Goal: Task Accomplishment & Management: Manage account settings

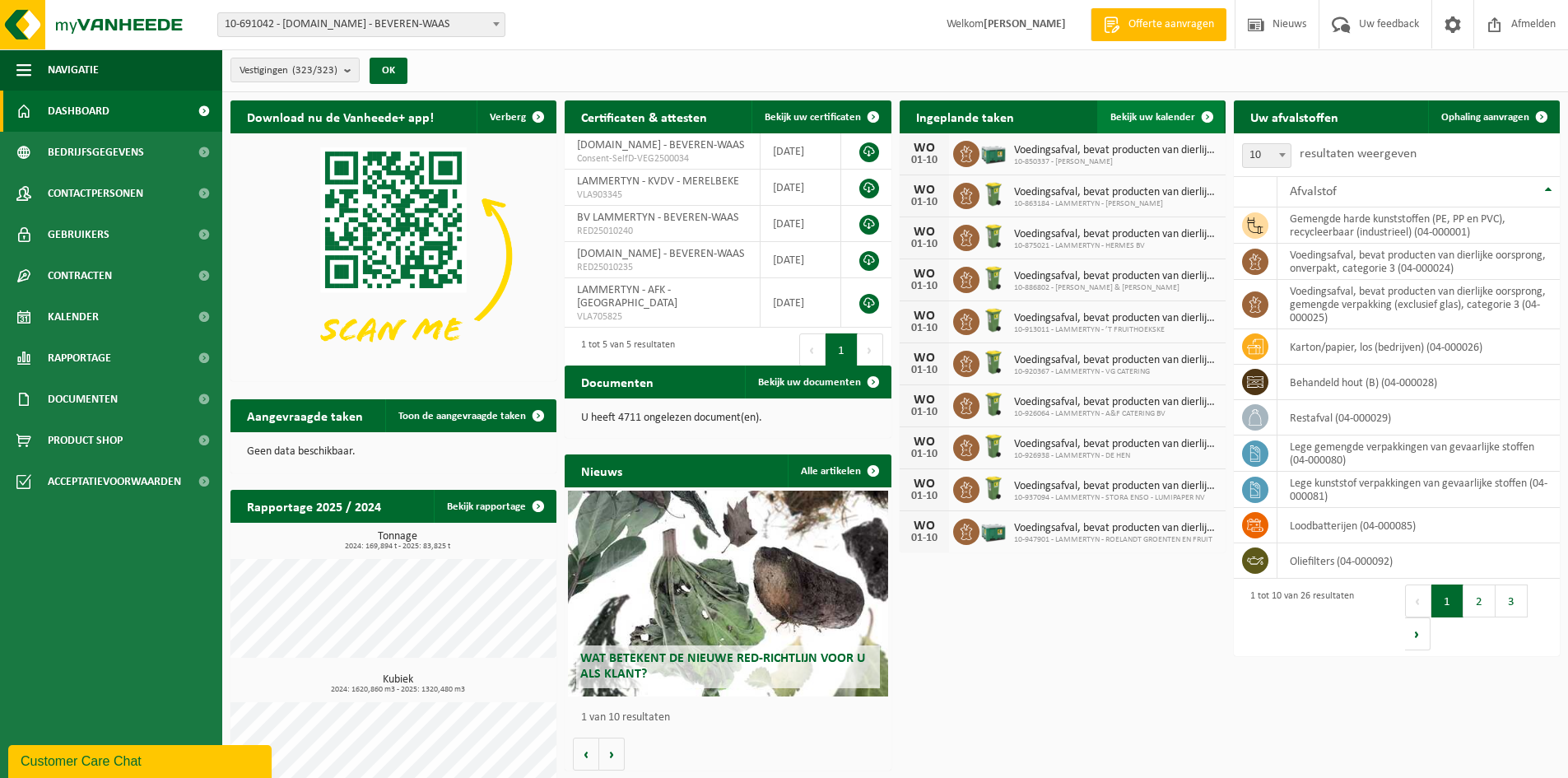
click at [1188, 114] on span "Bekijk uw kalender" at bounding box center [1152, 118] width 85 height 11
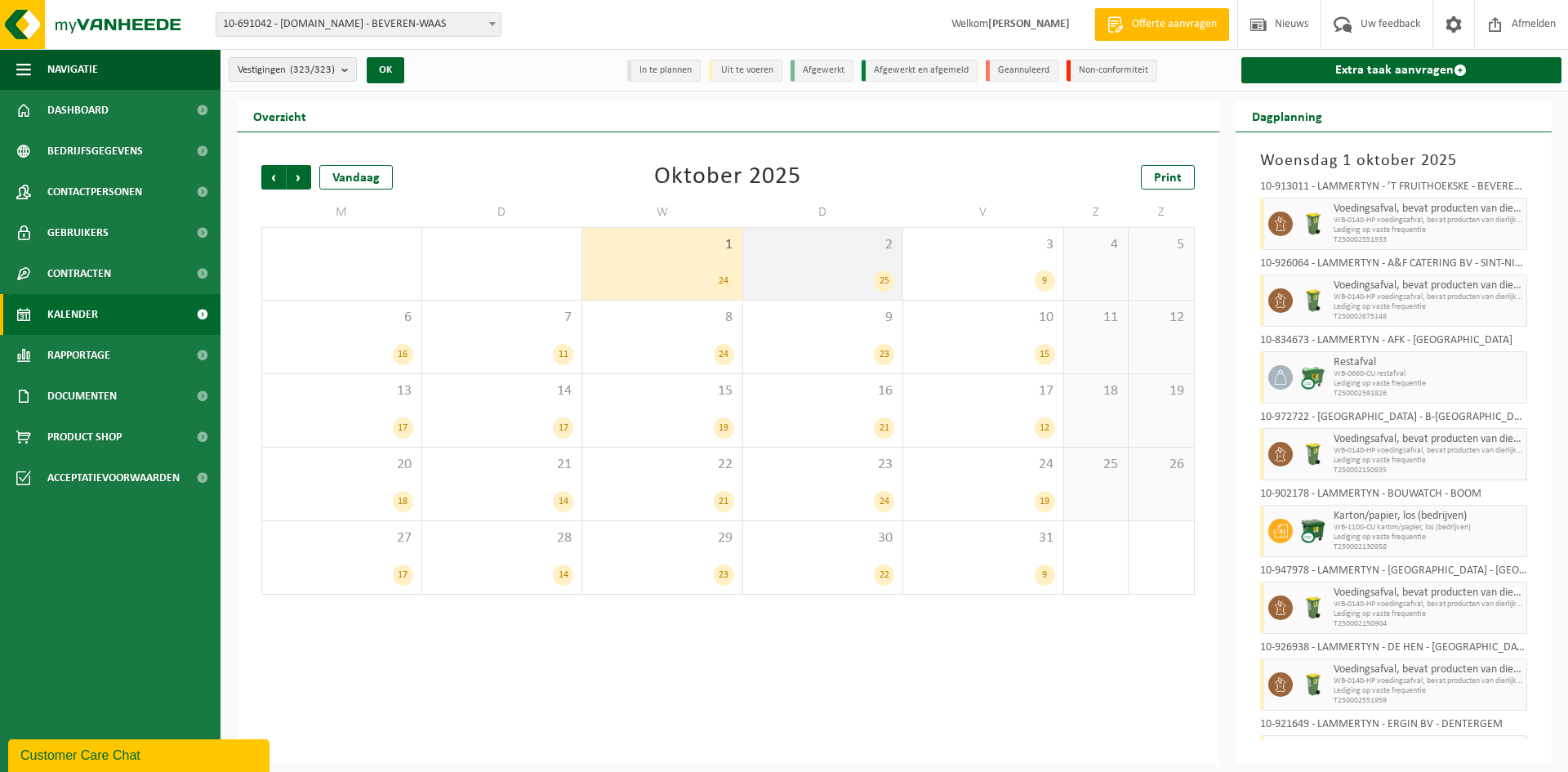
click at [800, 288] on div "25" at bounding box center [823, 281] width 144 height 21
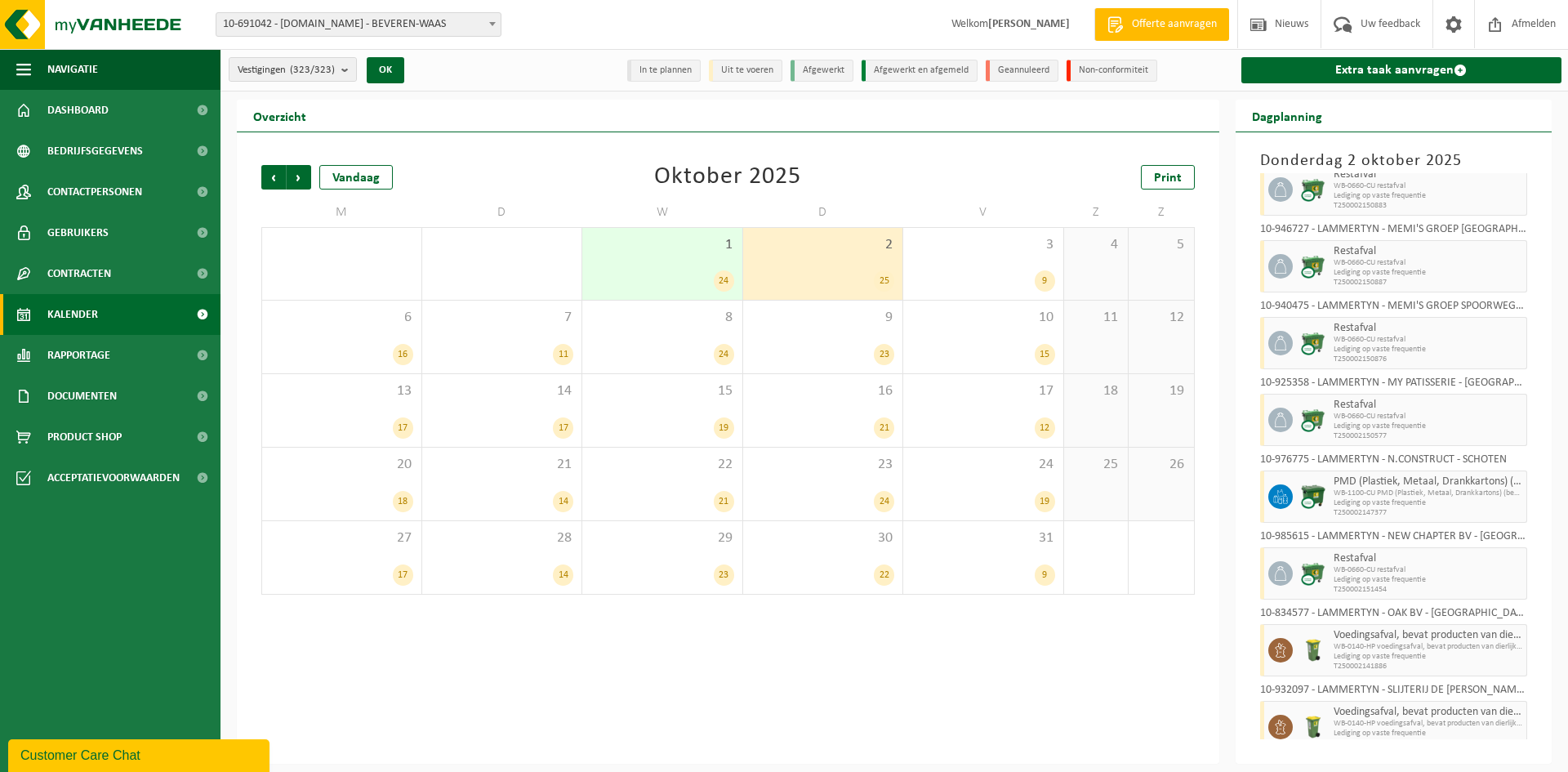
scroll to position [1062, 0]
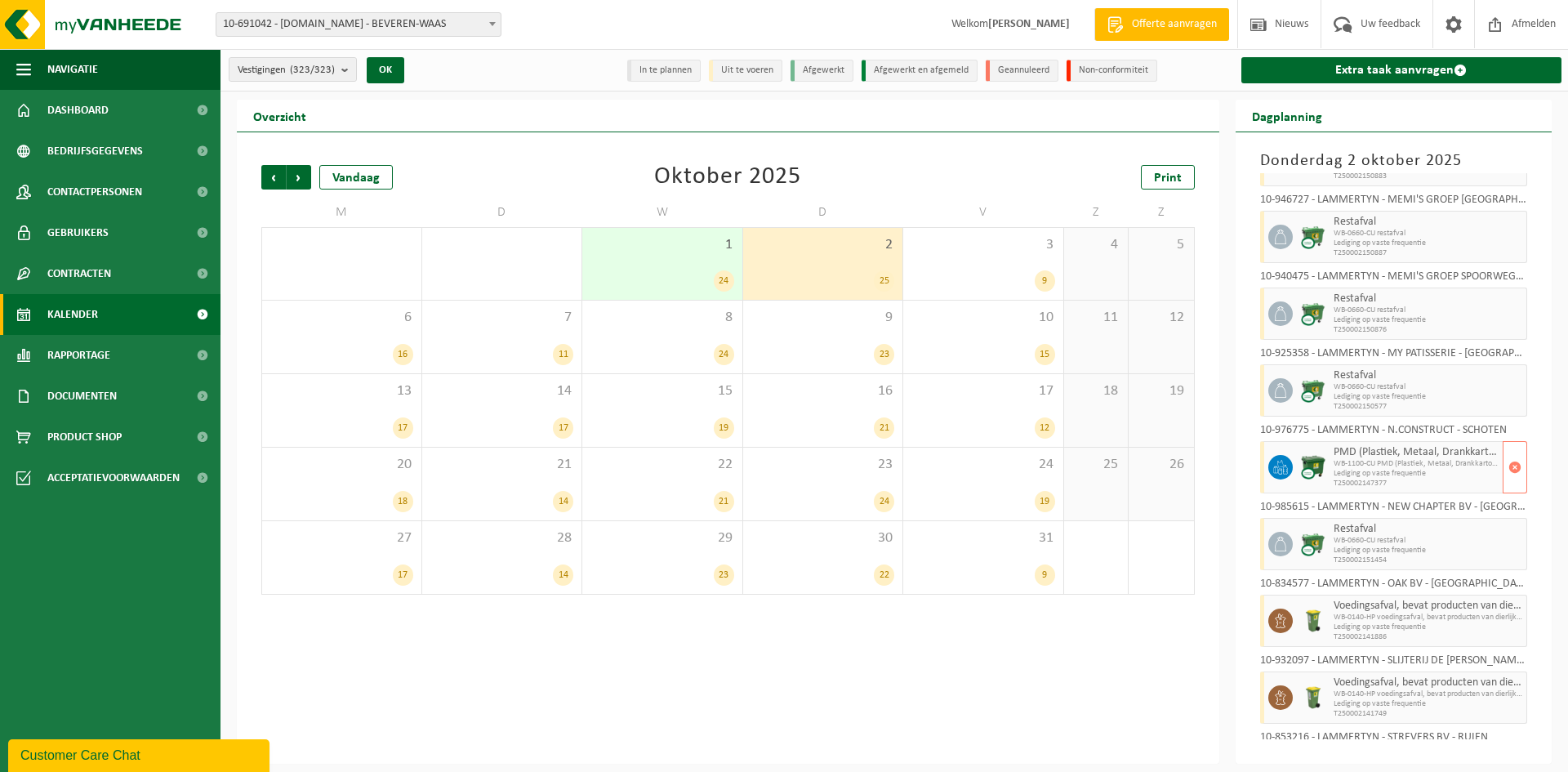
click at [1429, 474] on span "Lediging op vaste frequentie" at bounding box center [1417, 473] width 166 height 10
click at [1508, 467] on span "button" at bounding box center [1514, 467] width 13 height 33
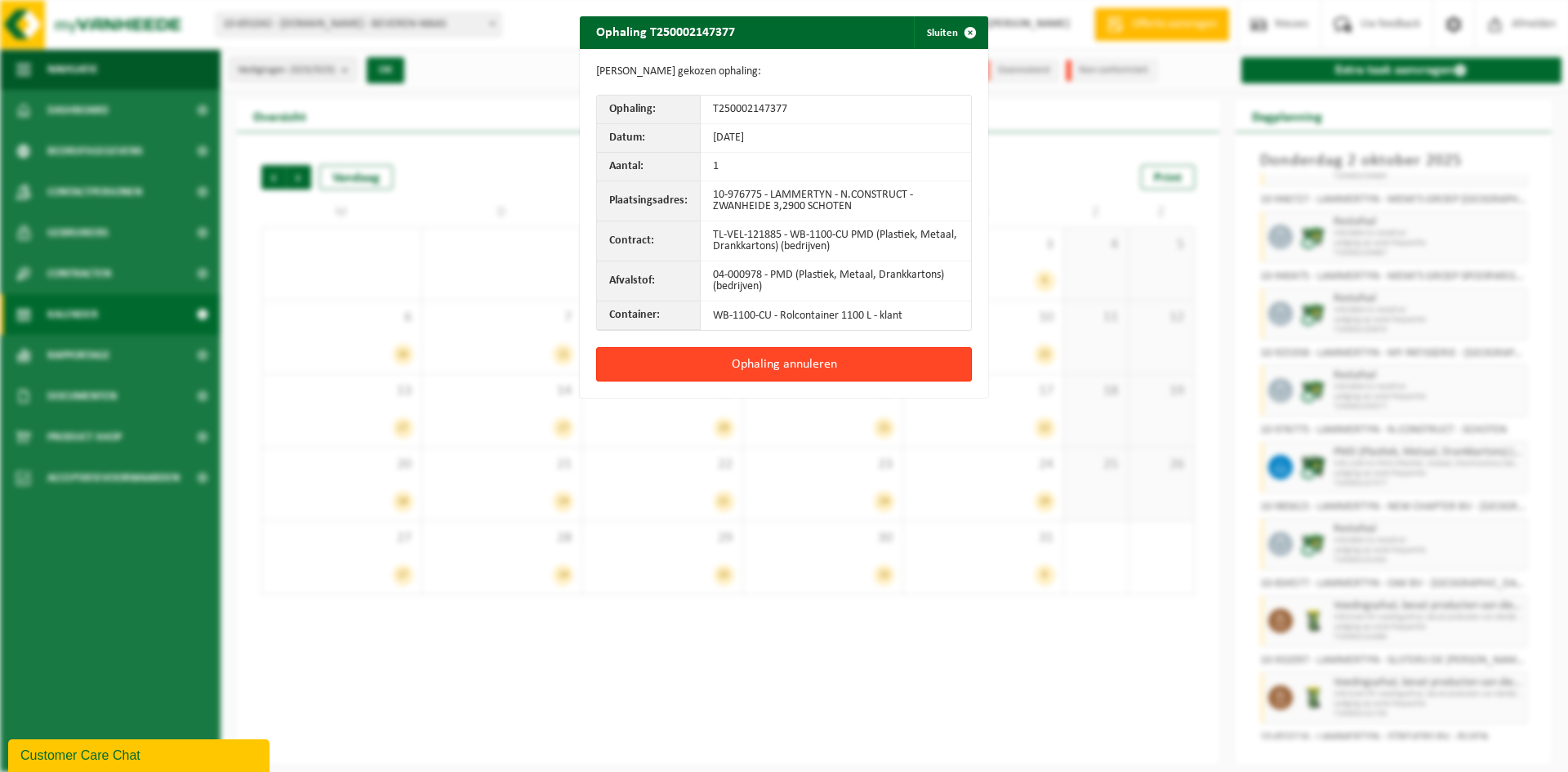
click at [800, 360] on button "Ophaling annuleren" at bounding box center [783, 364] width 375 height 34
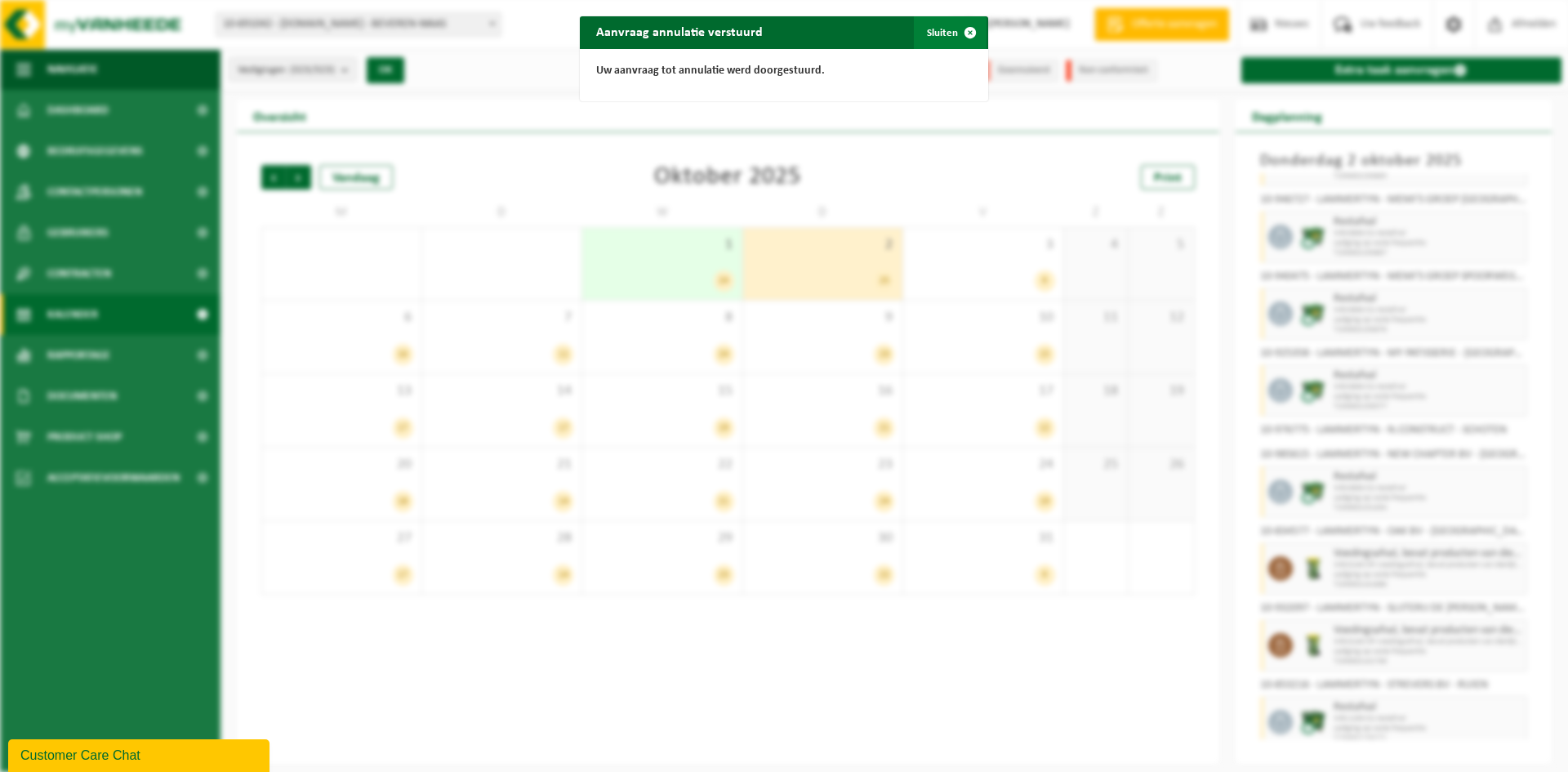
click at [941, 31] on button "Sluiten" at bounding box center [950, 32] width 72 height 33
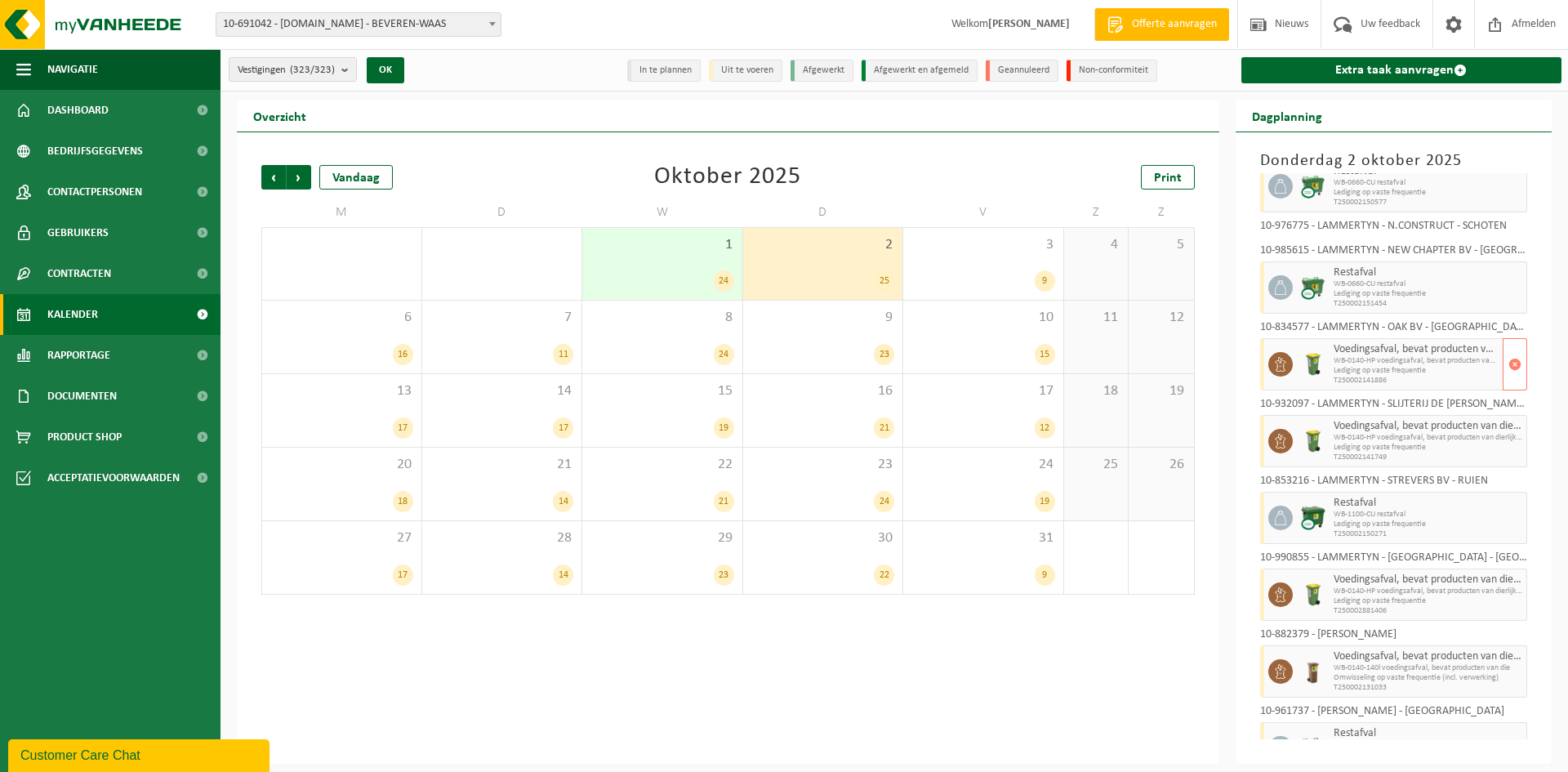
scroll to position [1304, 0]
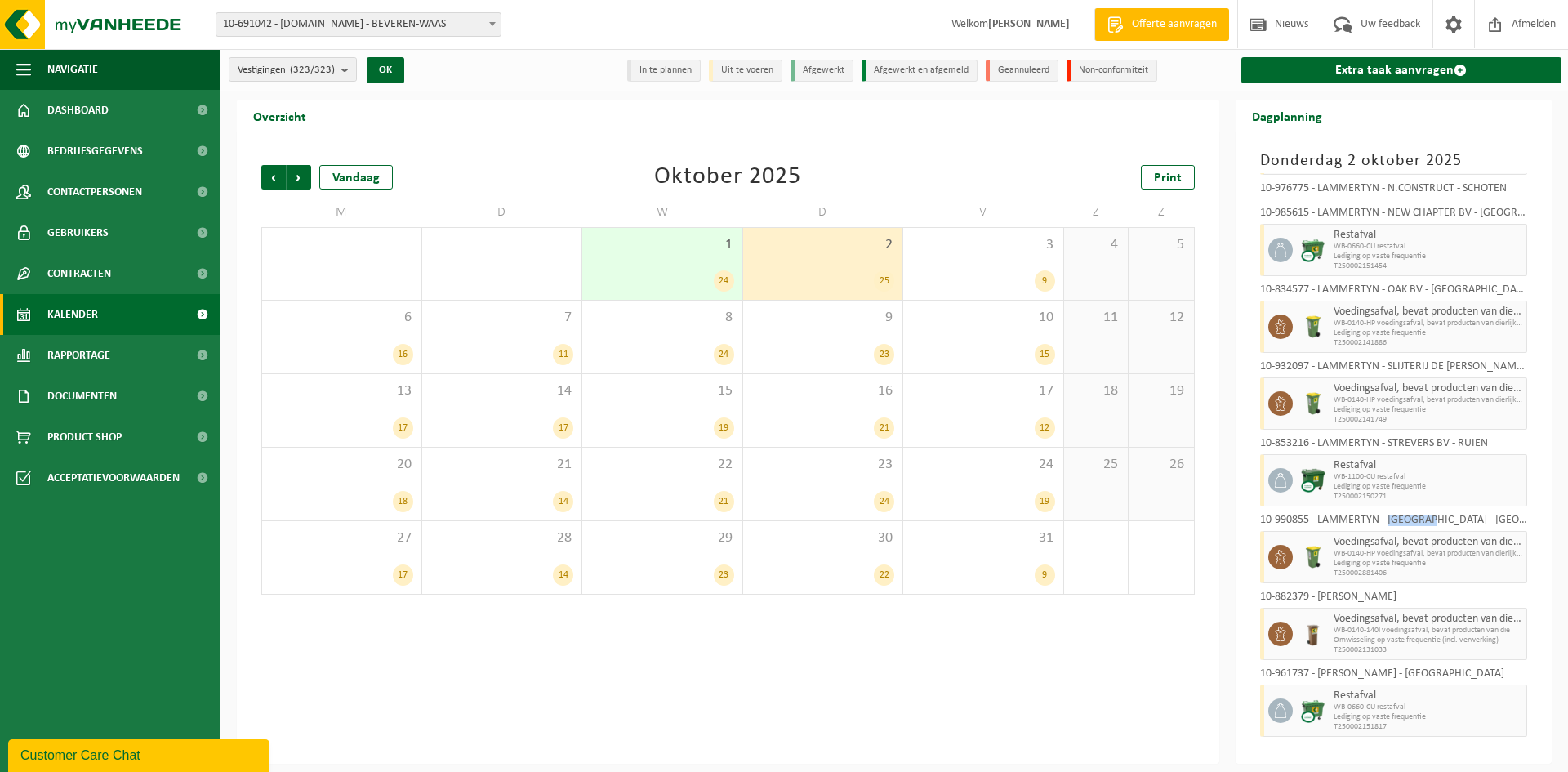
drag, startPoint x: 1436, startPoint y: 518, endPoint x: 1390, endPoint y: 519, distance: 46.0
click at [1390, 519] on div "10-990855 - LAMMERTYN - [GEOGRAPHIC_DATA] - [GEOGRAPHIC_DATA]" at bounding box center [1393, 523] width 268 height 16
click at [1508, 632] on span "button" at bounding box center [1514, 633] width 13 height 33
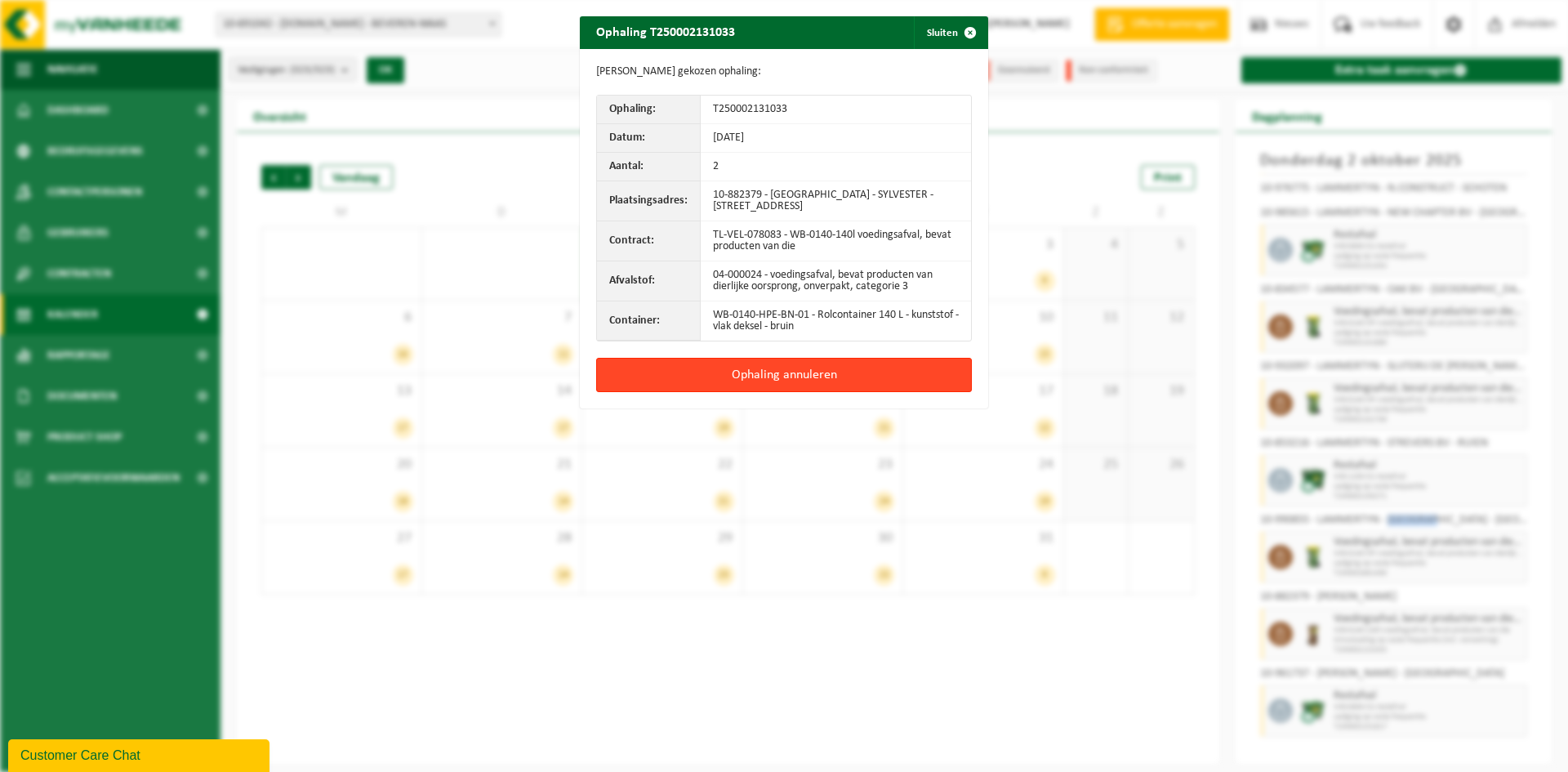
click at [788, 375] on button "Ophaling annuleren" at bounding box center [783, 375] width 375 height 34
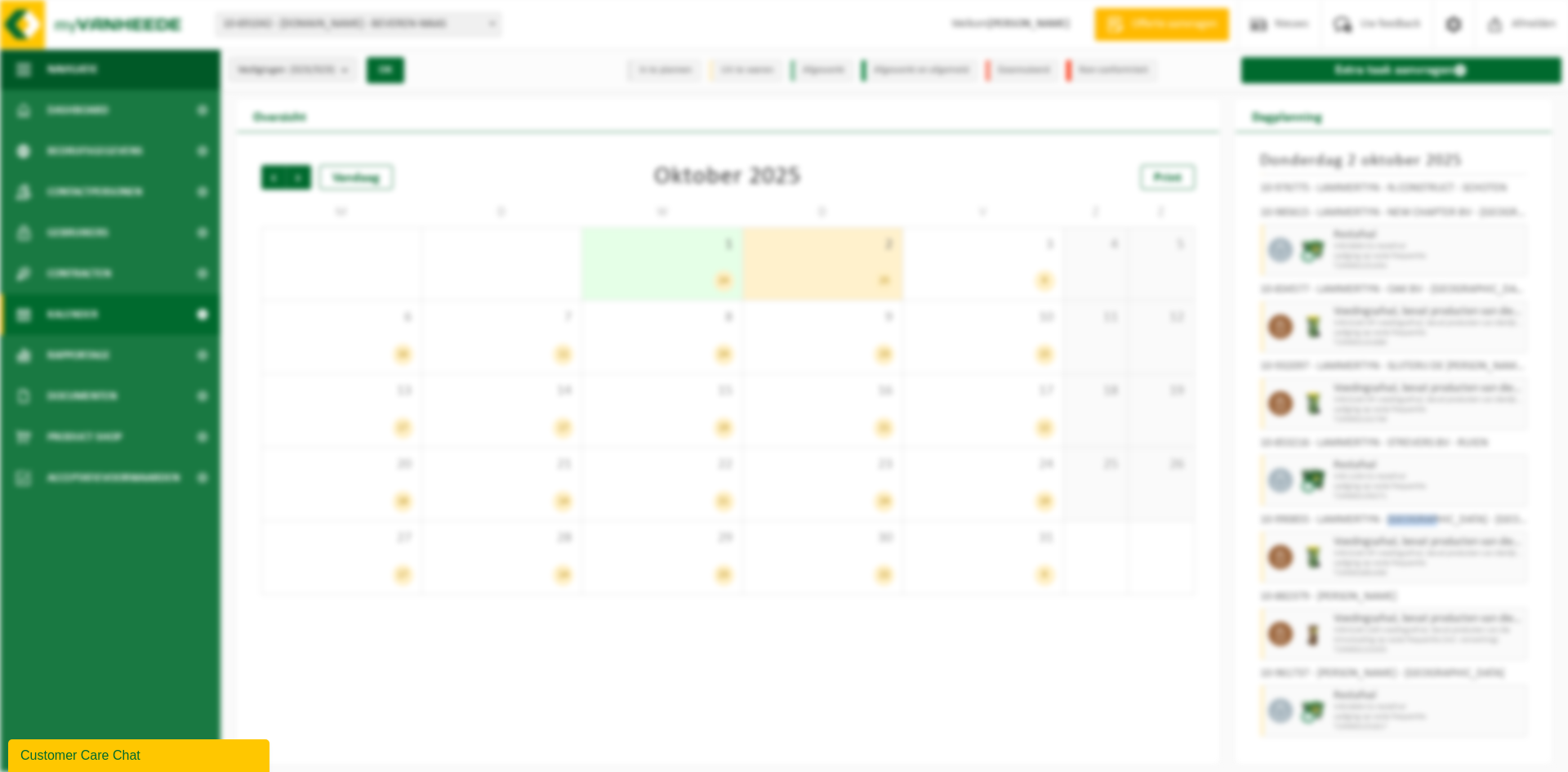
scroll to position [1252, 0]
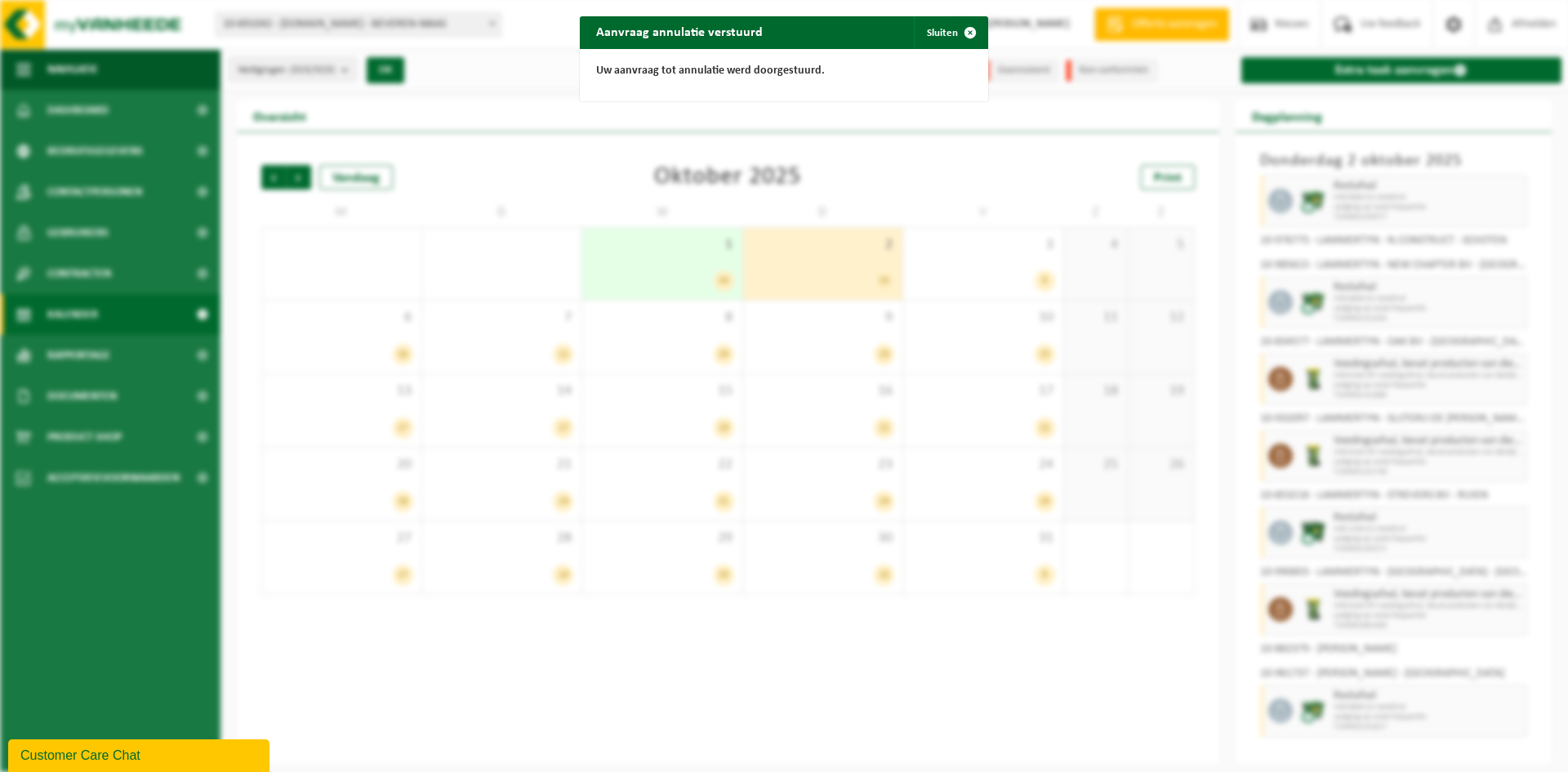
click at [1129, 665] on div "Aanvraag annulatie verstuurd Sluiten Uw aanvraag tot annulatie werd doorgestuur…" at bounding box center [784, 386] width 1568 height 772
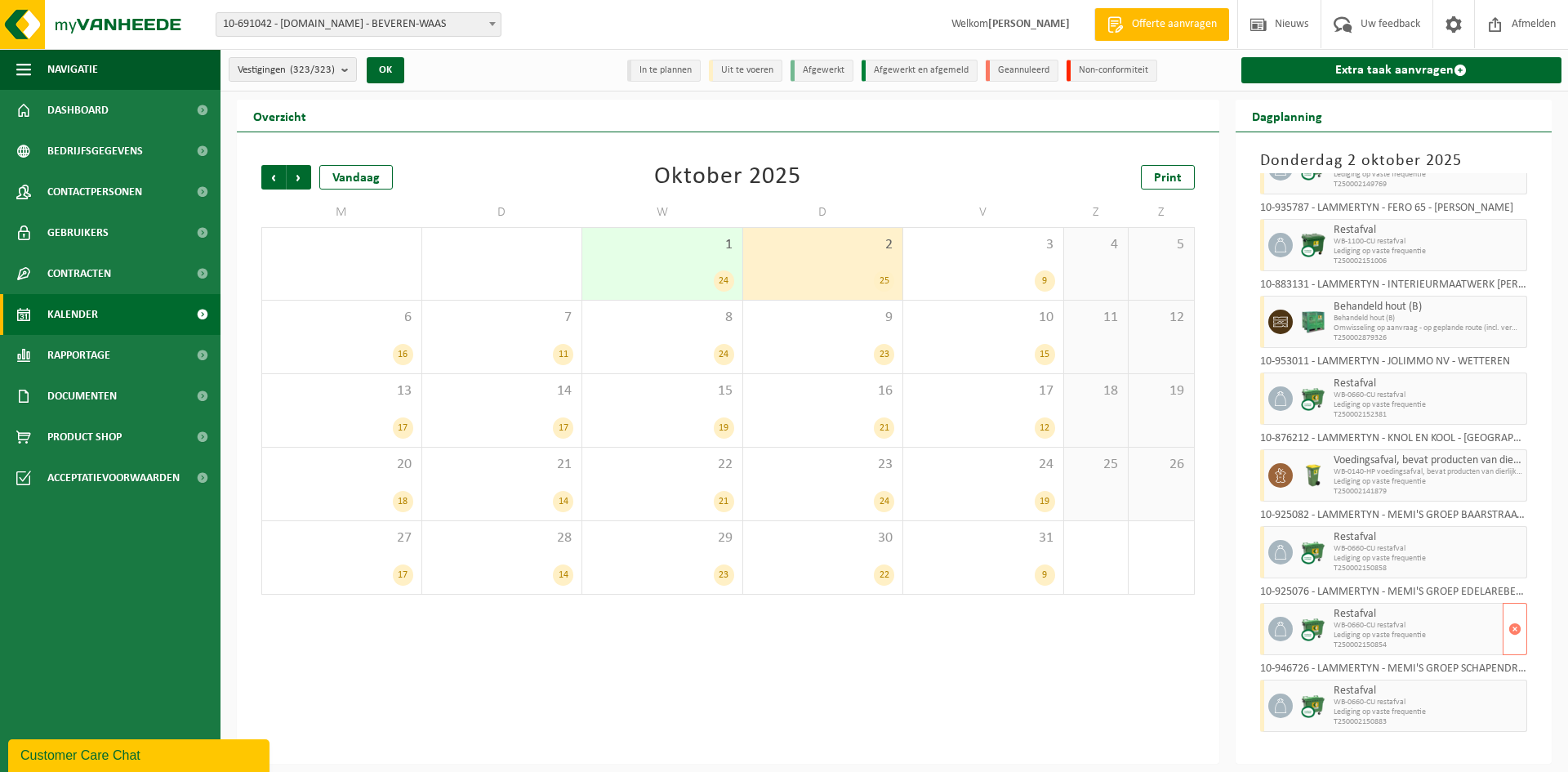
scroll to position [435, 0]
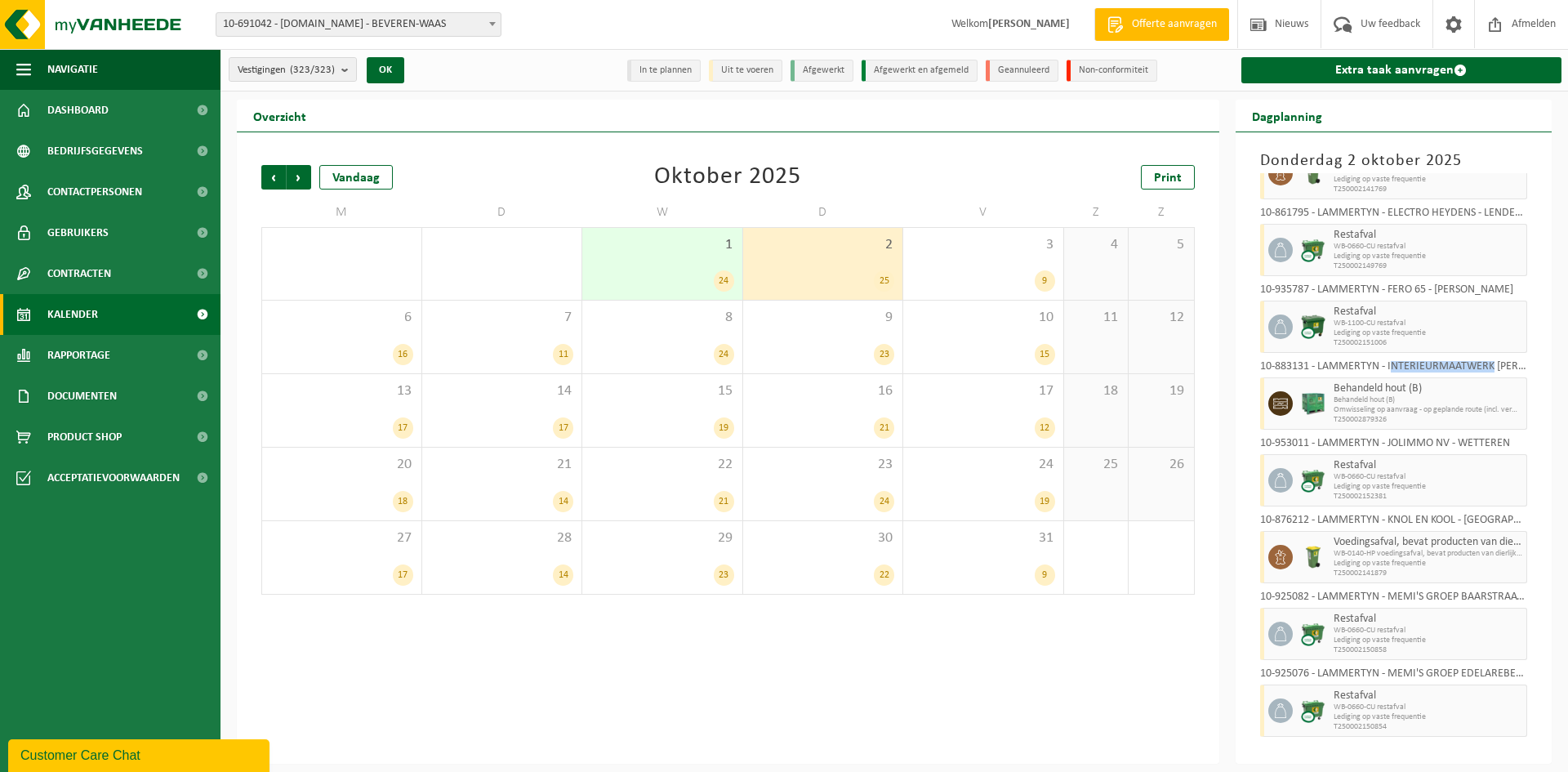
drag, startPoint x: 1391, startPoint y: 364, endPoint x: 1491, endPoint y: 356, distance: 100.3
click at [1491, 356] on div "10-870775 - LAMMERTYN - ACHT-ACHT - DESTELBERGEN Behandeld hout (B) Behandeld h…" at bounding box center [1394, 456] width 284 height 566
click at [1422, 366] on div "10-883131 - LAMMERTYN - INTERIEURMAATWERK [PERSON_NAME]" at bounding box center [1393, 369] width 268 height 16
drag, startPoint x: 1389, startPoint y: 366, endPoint x: 1491, endPoint y: 357, distance: 102.4
click at [1491, 357] on div "10-870775 - LAMMERTYN - ACHT-ACHT - DESTELBERGEN Behandeld hout (B) Behandeld h…" at bounding box center [1394, 456] width 284 height 566
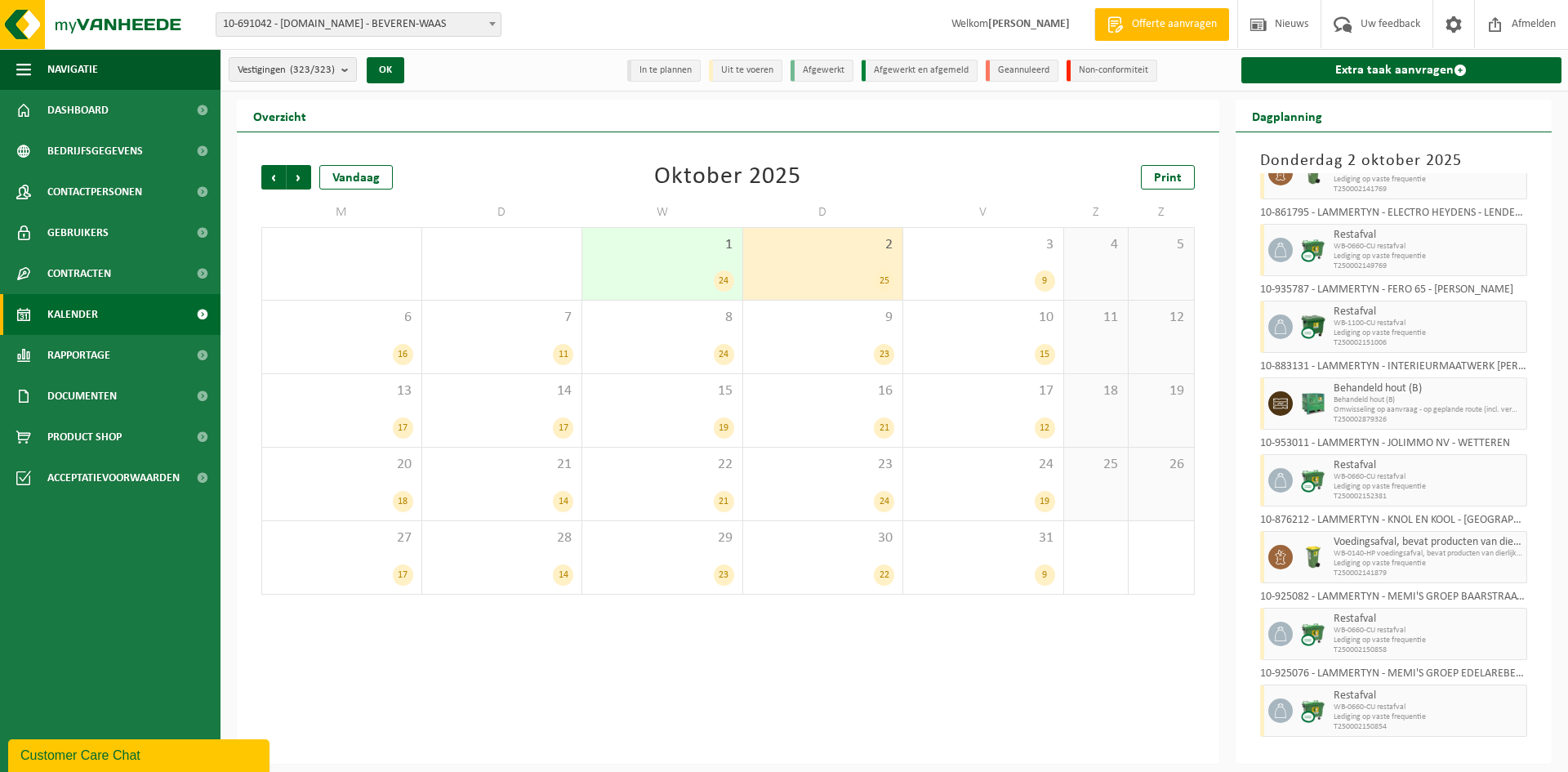
click at [1504, 368] on div "10-883131 - LAMMERTYN - INTERIEURMAATWERK [PERSON_NAME]" at bounding box center [1393, 369] width 268 height 16
click at [1508, 368] on div "10-883131 - LAMMERTYN - INTERIEURMAATWERK [PERSON_NAME]" at bounding box center [1393, 369] width 268 height 16
click at [1473, 382] on span "Behandeld hout (B)" at bounding box center [1417, 389] width 166 height 13
click at [1318, 363] on div "10-883131 - LAMMERTYN - INTERIEURMAATWERK [PERSON_NAME]" at bounding box center [1393, 369] width 268 height 16
drag, startPoint x: 1388, startPoint y: 364, endPoint x: 1497, endPoint y: 360, distance: 109.1
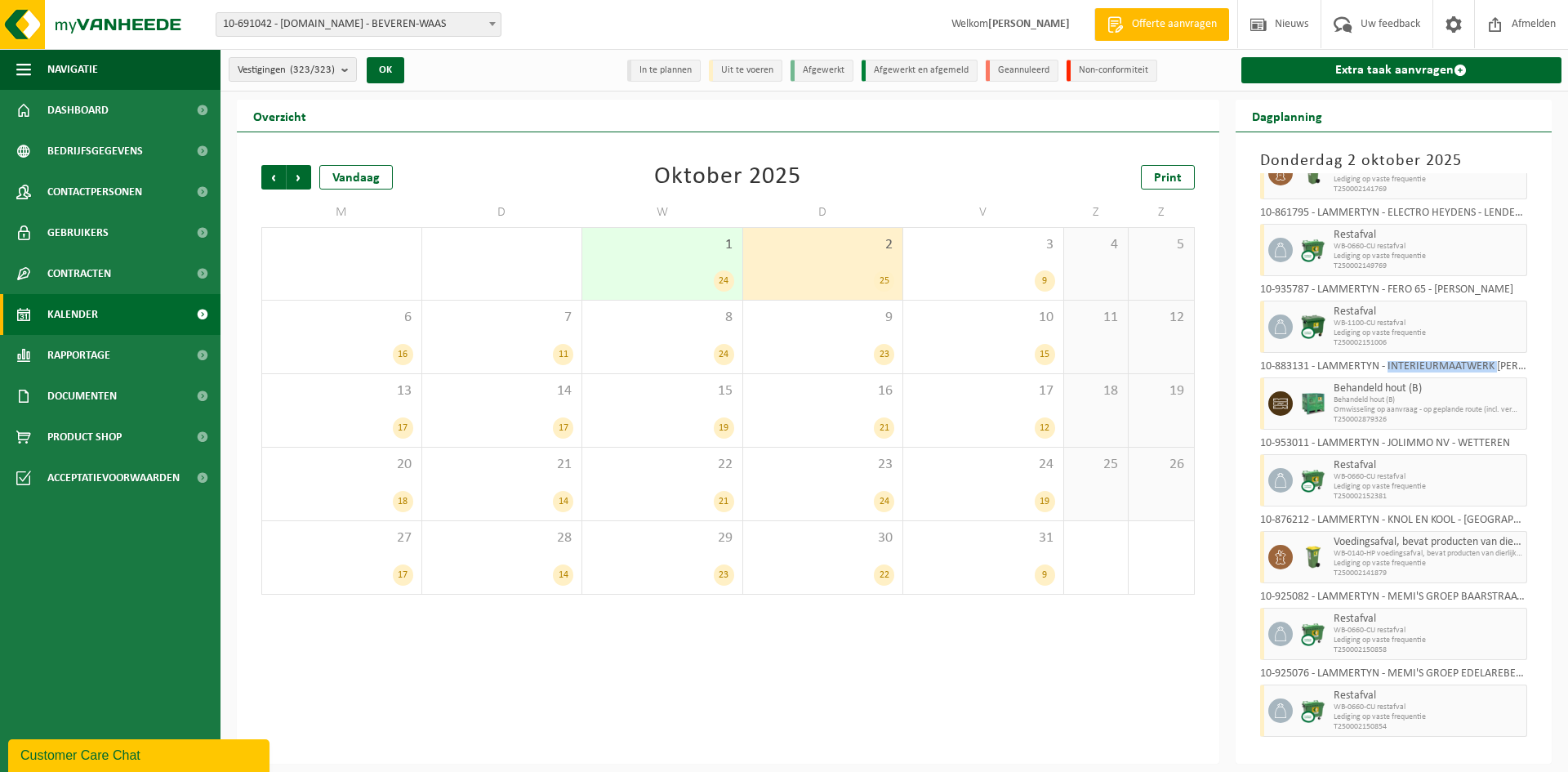
click at [1497, 361] on div "10-883131 - LAMMERTYN - INTERIEURMAATWERK [PERSON_NAME]" at bounding box center [1393, 369] width 268 height 16
copy div "INTERIEURMAATWERK"
click at [375, 19] on span "10-691042 - [DOMAIN_NAME] - BEVEREN-WAAS" at bounding box center [358, 25] width 284 height 23
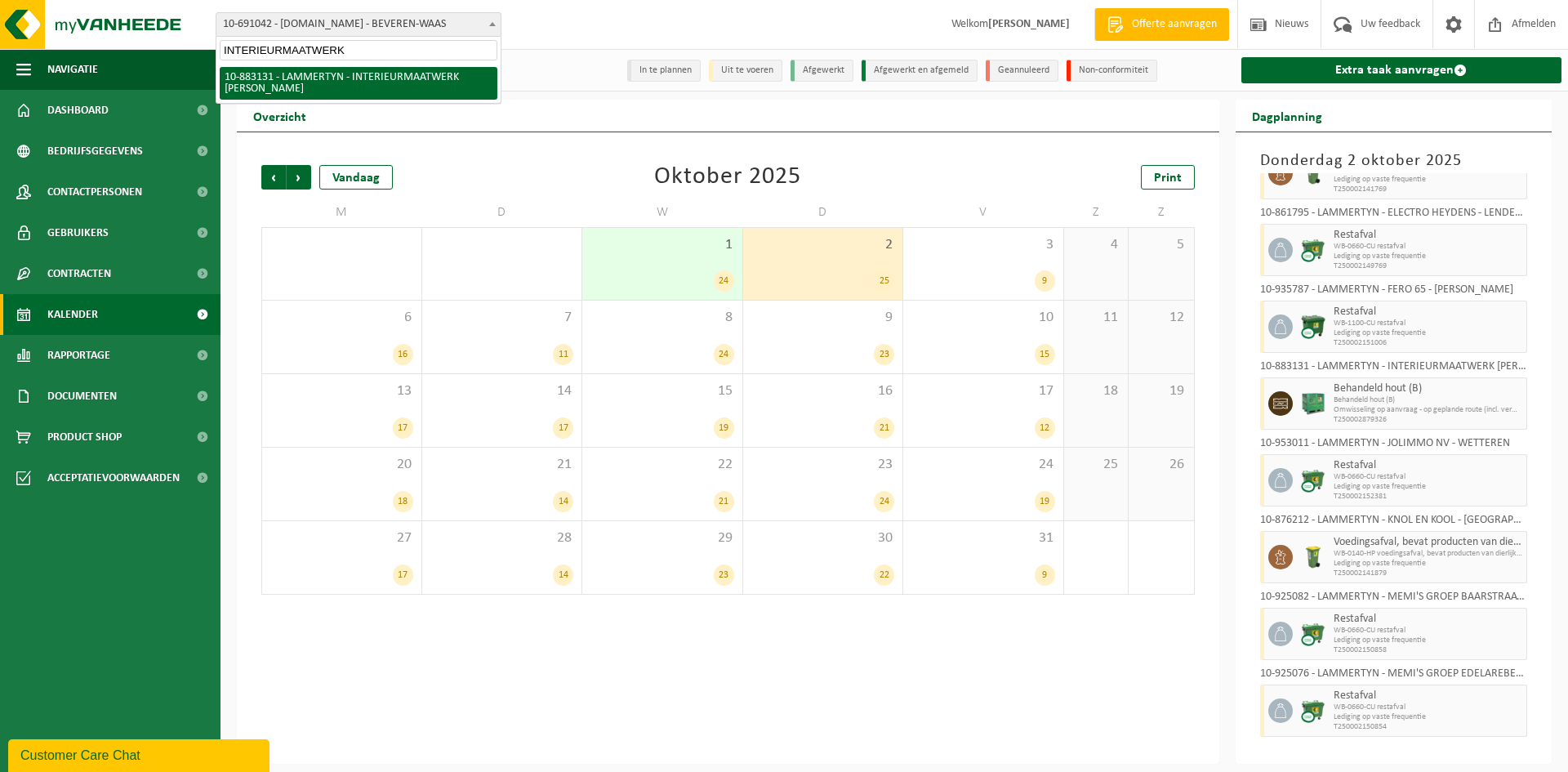
type input "INTERIEURMAATWERK"
click at [1424, 399] on span "Behandeld hout (B)" at bounding box center [1417, 400] width 166 height 10
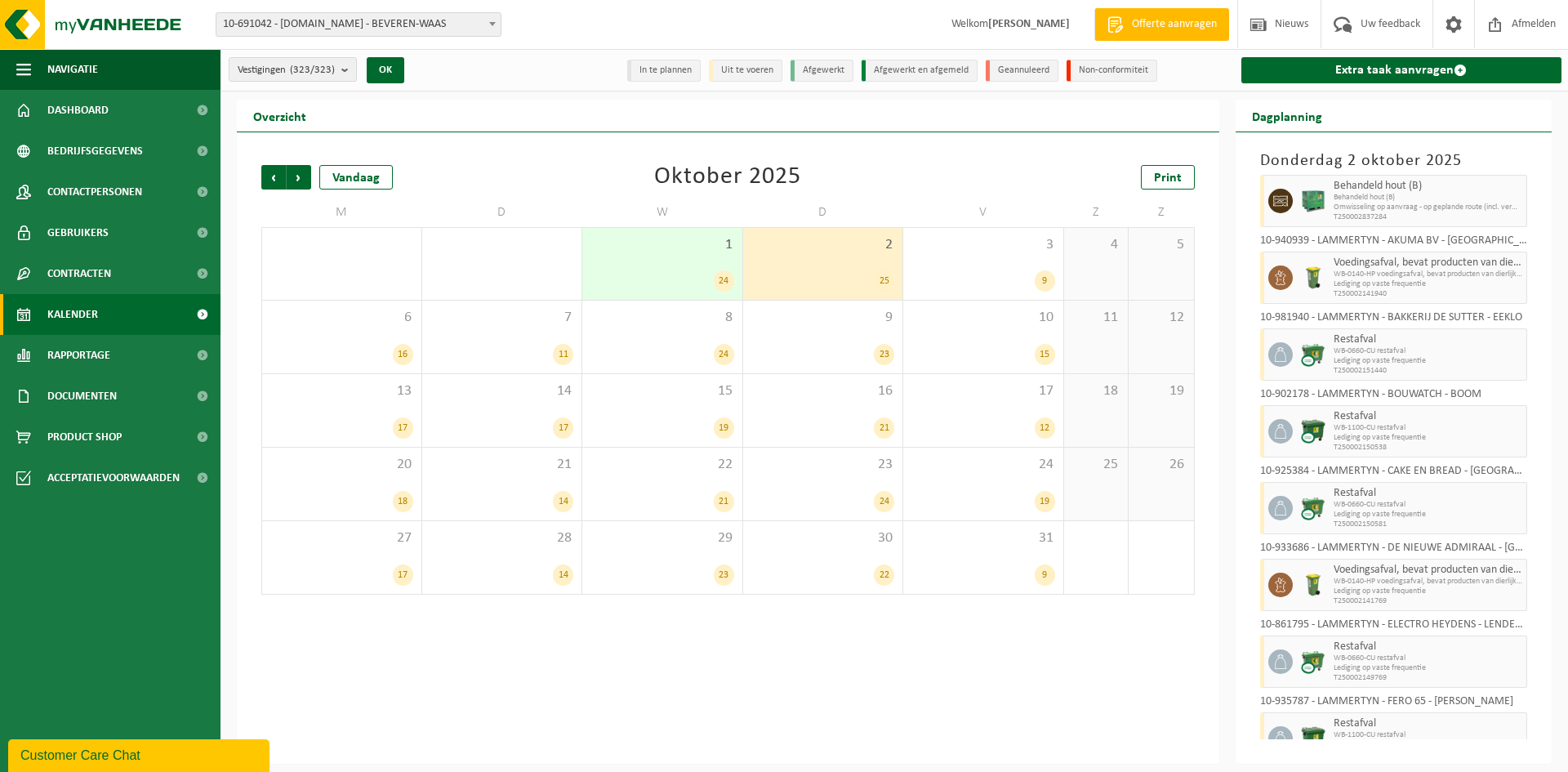
scroll to position [0, 0]
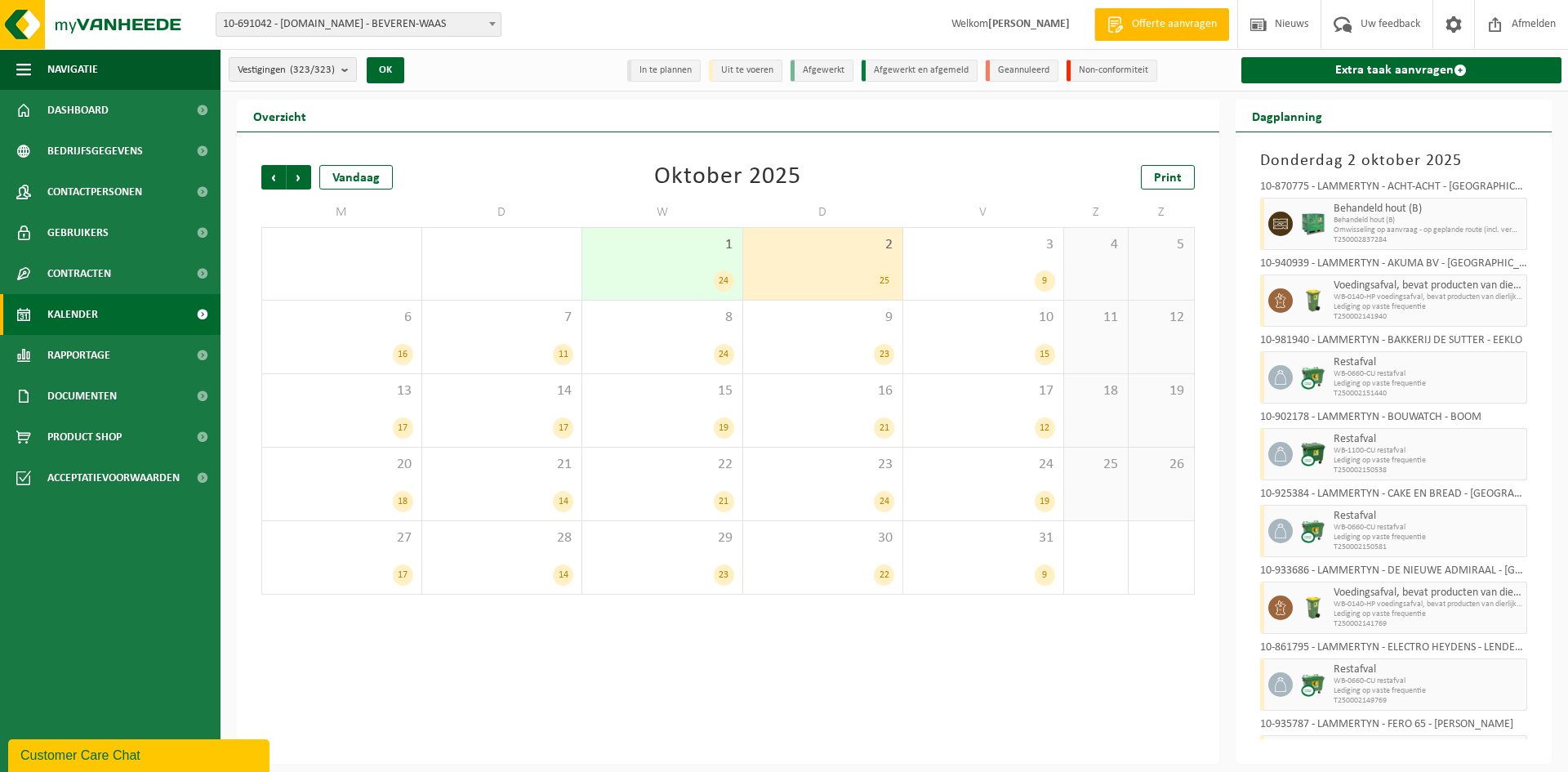
click at [1157, 106] on div "Overzicht" at bounding box center [727, 116] width 983 height 33
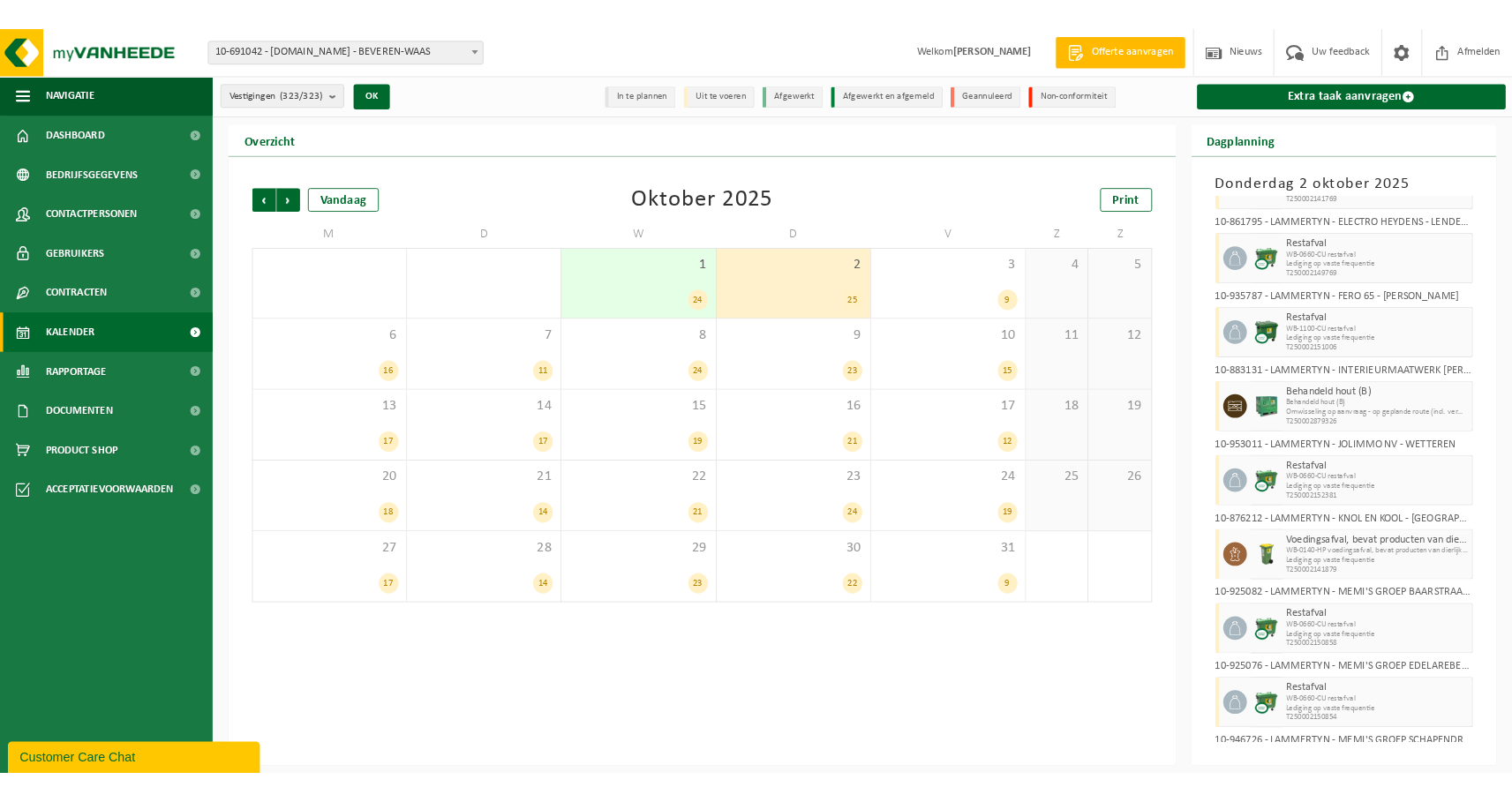
scroll to position [469, 0]
